Goal: Obtain resource: Obtain resource

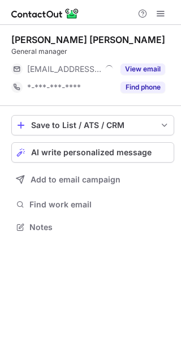
scroll to position [219, 181]
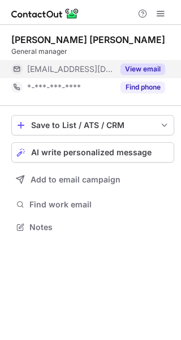
click at [134, 66] on button "View email" at bounding box center [143, 68] width 45 height 11
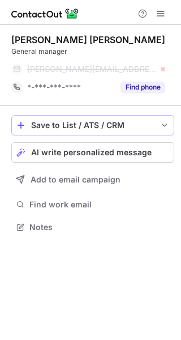
click at [147, 124] on div "Save to List / ATS / CRM" at bounding box center [92, 125] width 123 height 9
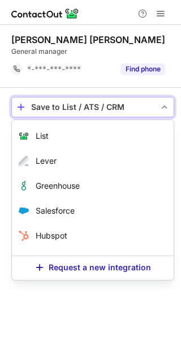
scroll to position [201, 181]
click at [156, 103] on button "Save to List / ATS / CRM" at bounding box center [92, 107] width 163 height 20
